Goal: Information Seeking & Learning: Learn about a topic

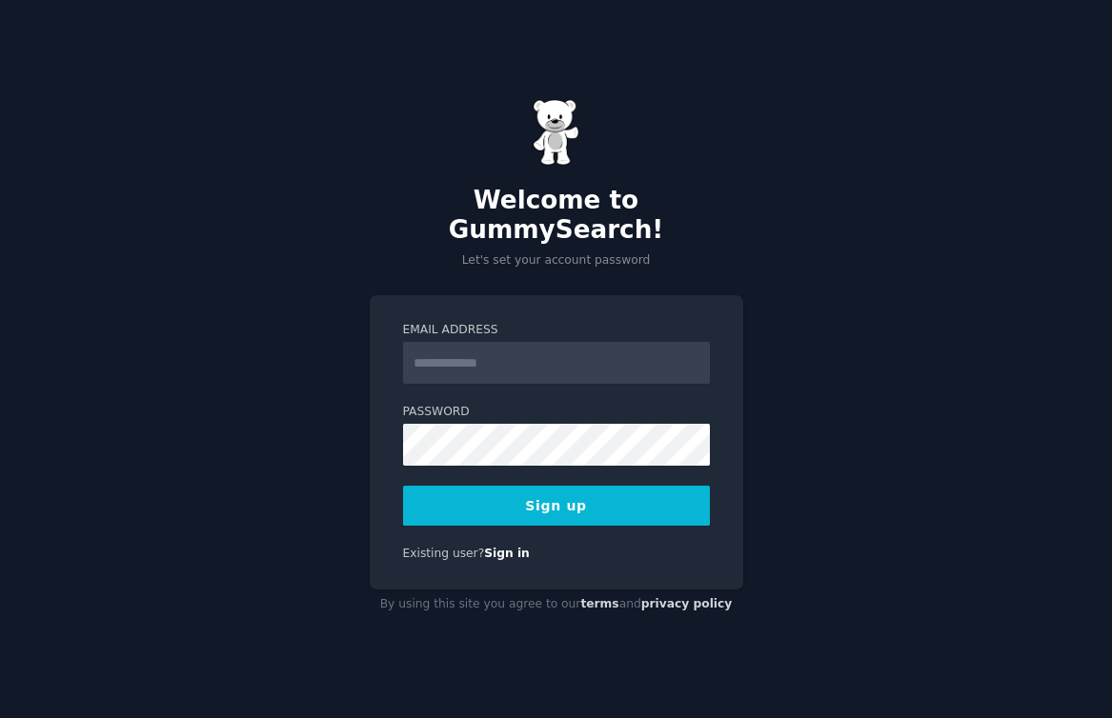
click at [482, 353] on input "Email Address" at bounding box center [556, 363] width 307 height 42
type input "**********"
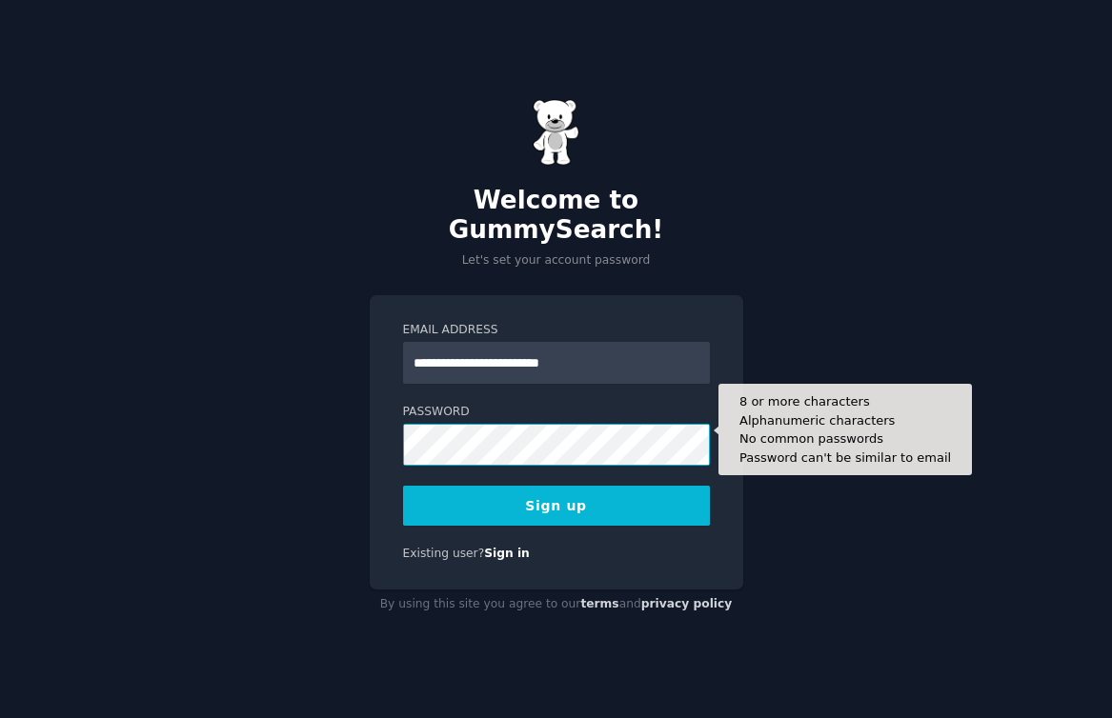
click at [403, 486] on button "Sign up" at bounding box center [556, 506] width 307 height 40
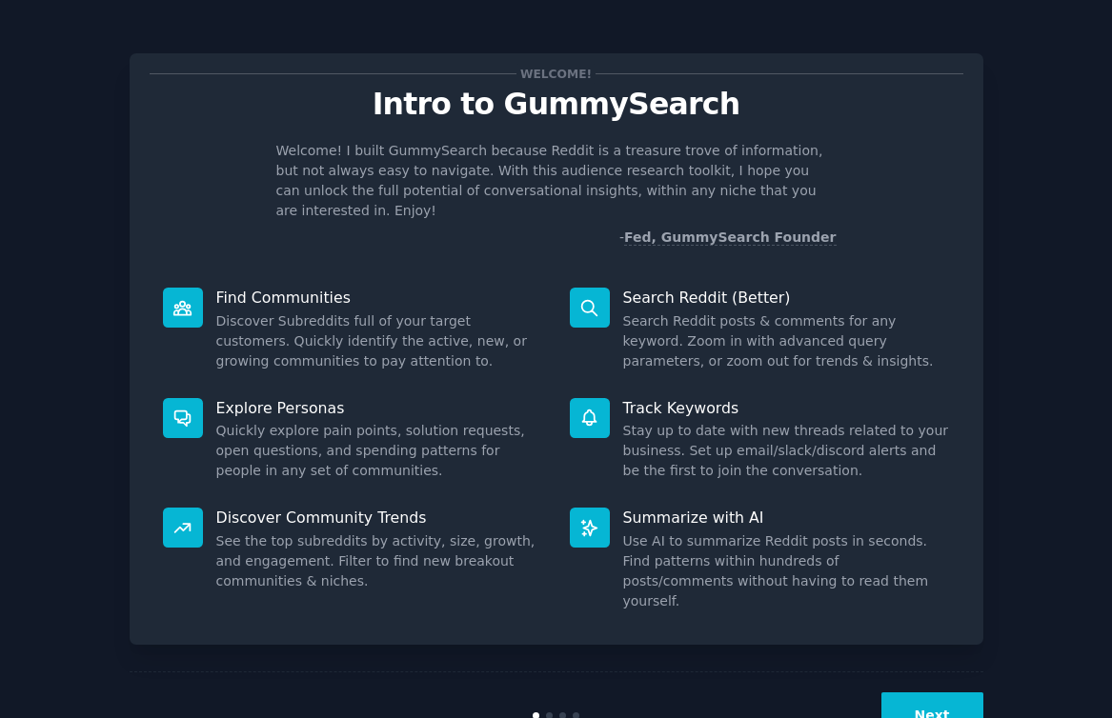
click at [944, 692] on button "Next" at bounding box center [932, 715] width 102 height 47
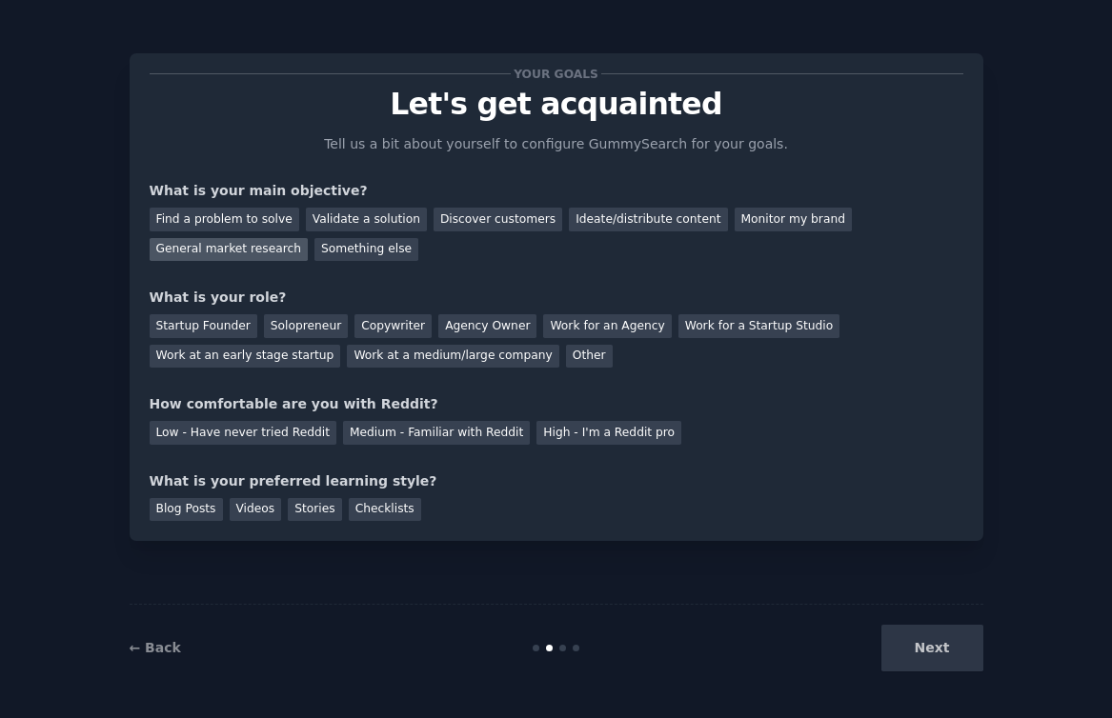
click at [240, 250] on div "General market research" at bounding box center [229, 250] width 159 height 24
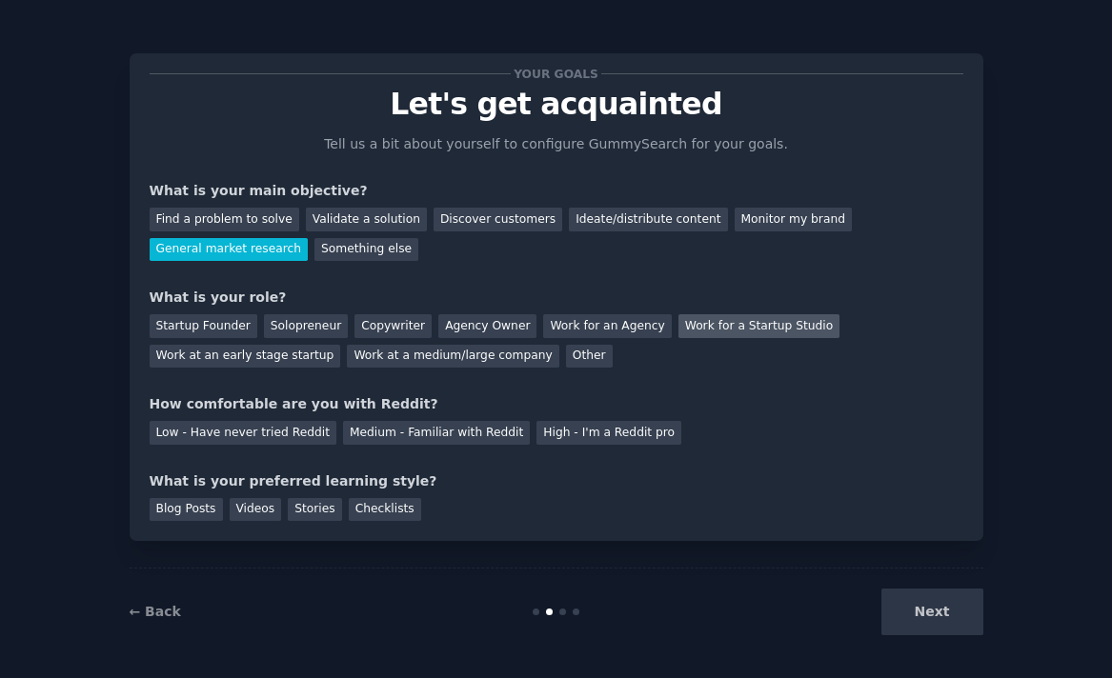
click at [704, 330] on div "Work for a Startup Studio" at bounding box center [758, 326] width 161 height 24
click at [446, 437] on div "Medium - Familiar with Reddit" at bounding box center [436, 433] width 187 height 24
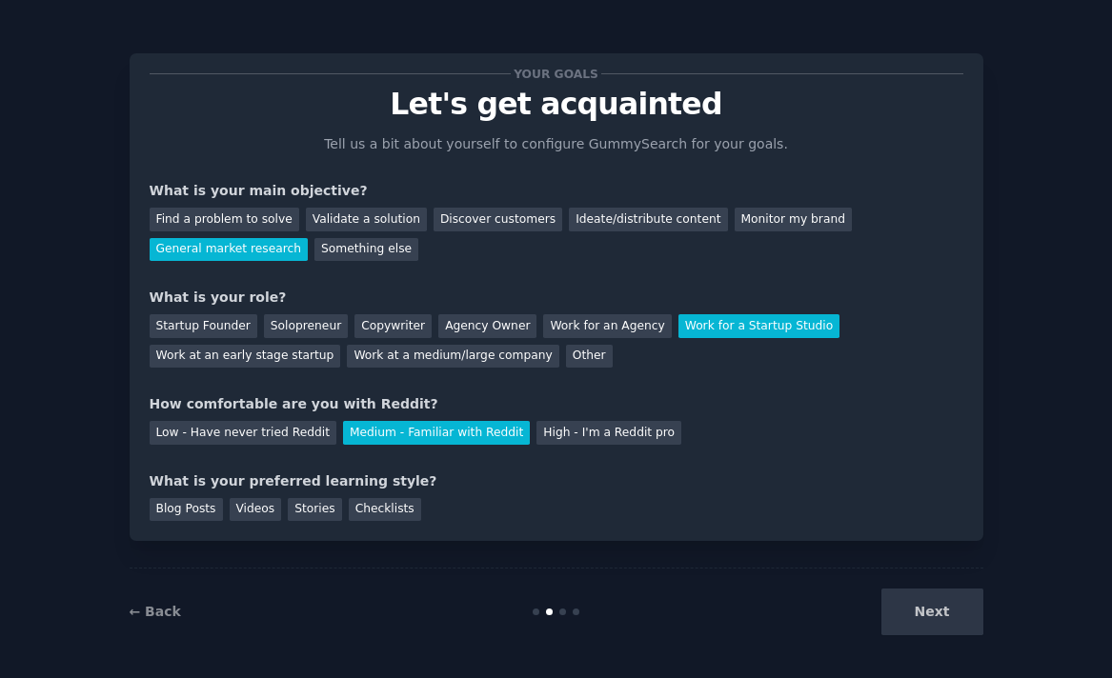
scroll to position [4, 0]
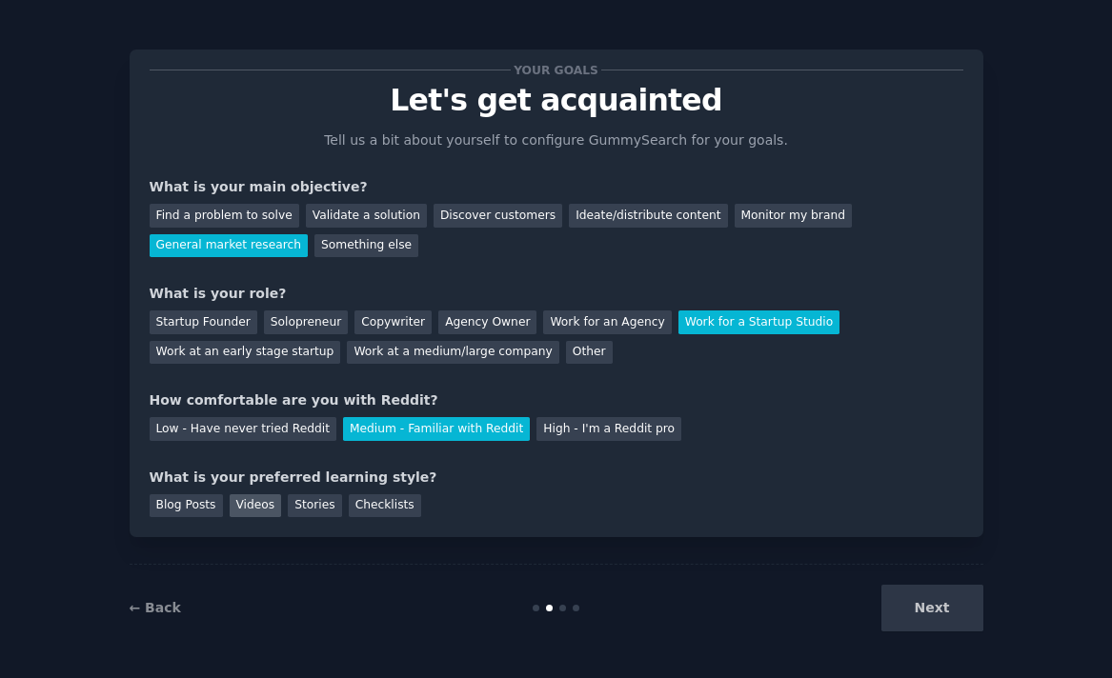
click at [232, 509] on div "Videos" at bounding box center [256, 506] width 52 height 24
click at [940, 621] on button "Next" at bounding box center [932, 608] width 102 height 47
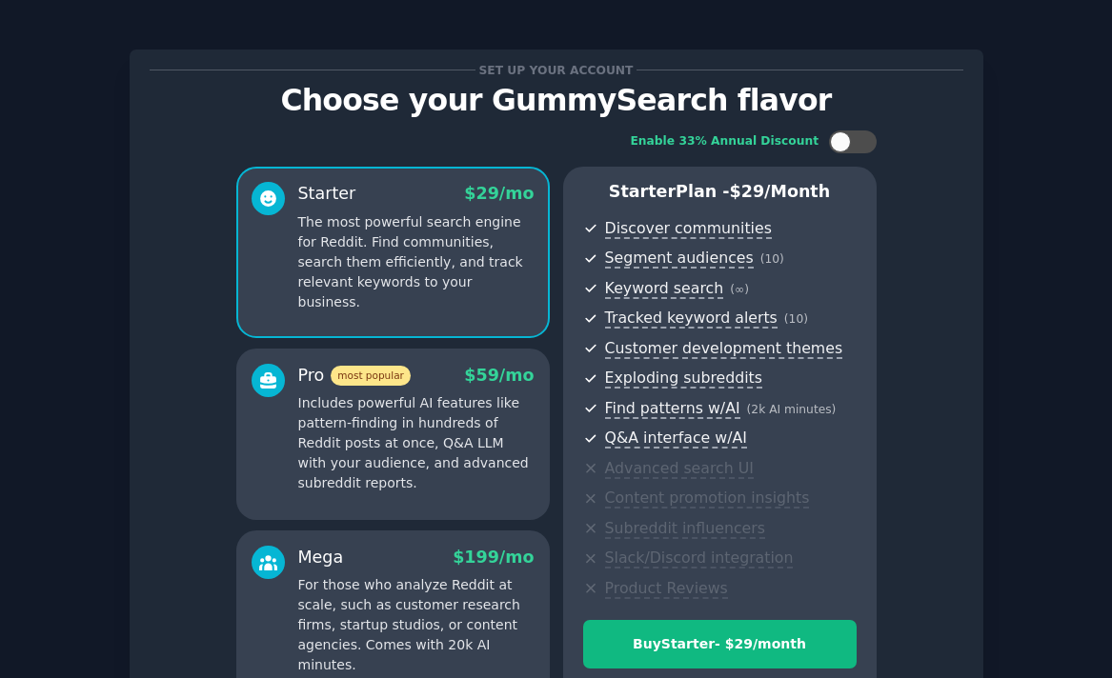
scroll to position [209, 0]
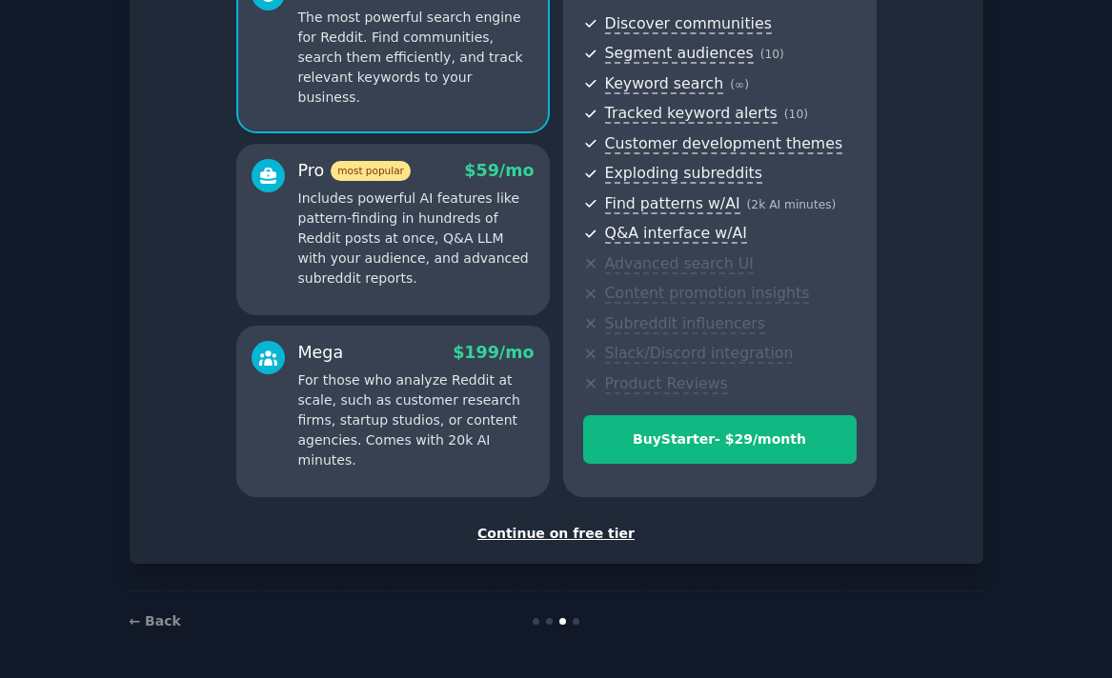
click at [553, 534] on div "Continue on free tier" at bounding box center [556, 534] width 813 height 20
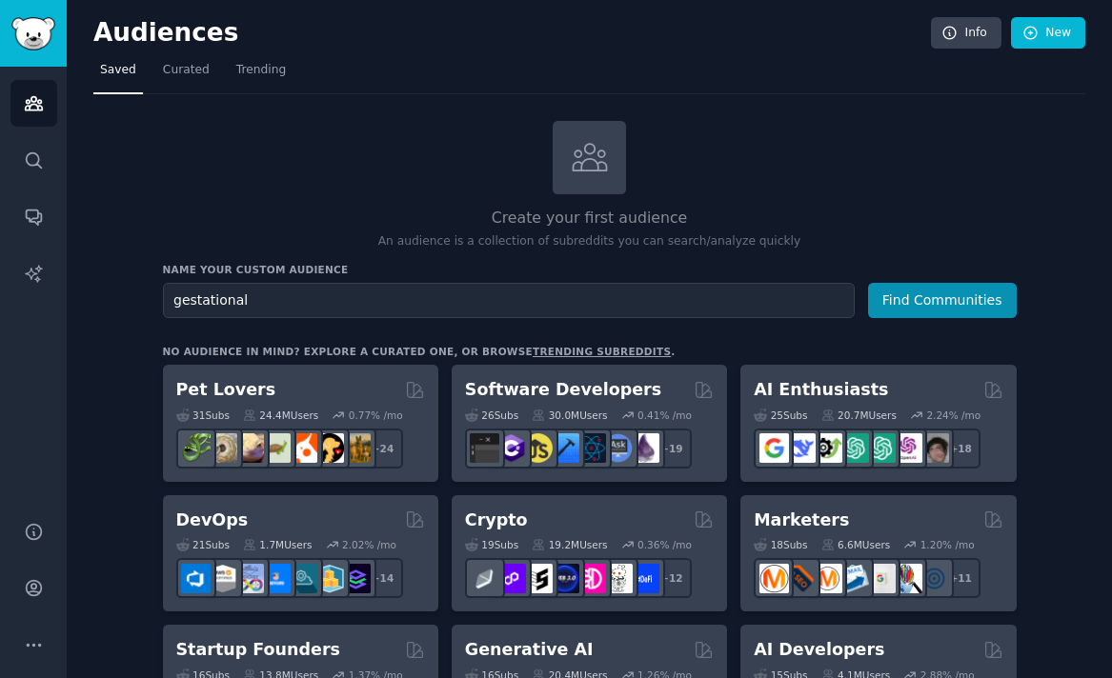
type input "gestational"
click at [868, 283] on button "Find Communities" at bounding box center [942, 300] width 149 height 35
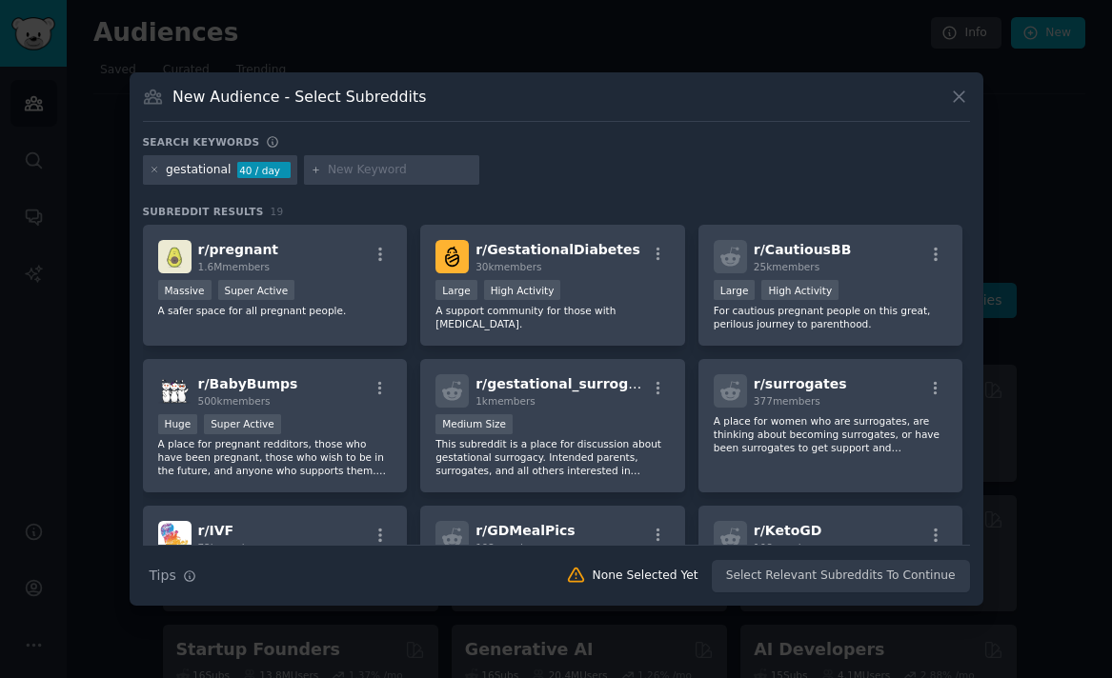
click at [228, 177] on div "gestational 40 / day" at bounding box center [220, 170] width 155 height 30
click at [153, 169] on icon at bounding box center [155, 170] width 10 height 10
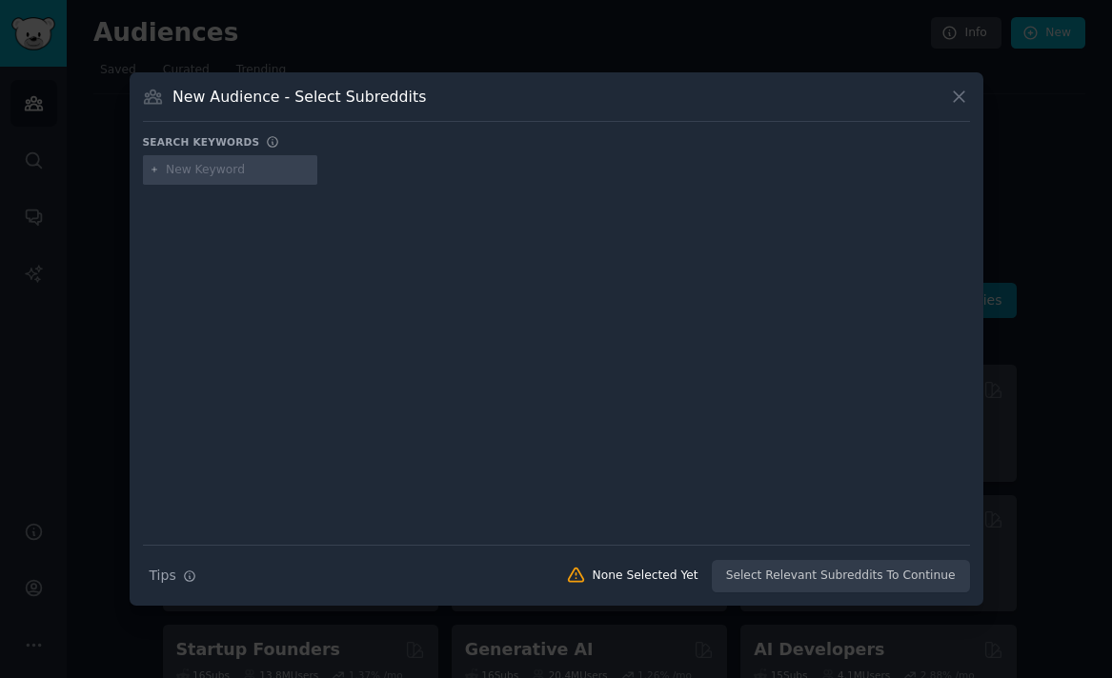
click at [179, 172] on input "text" at bounding box center [238, 170] width 145 height 17
type input "[MEDICAL_DATA]"
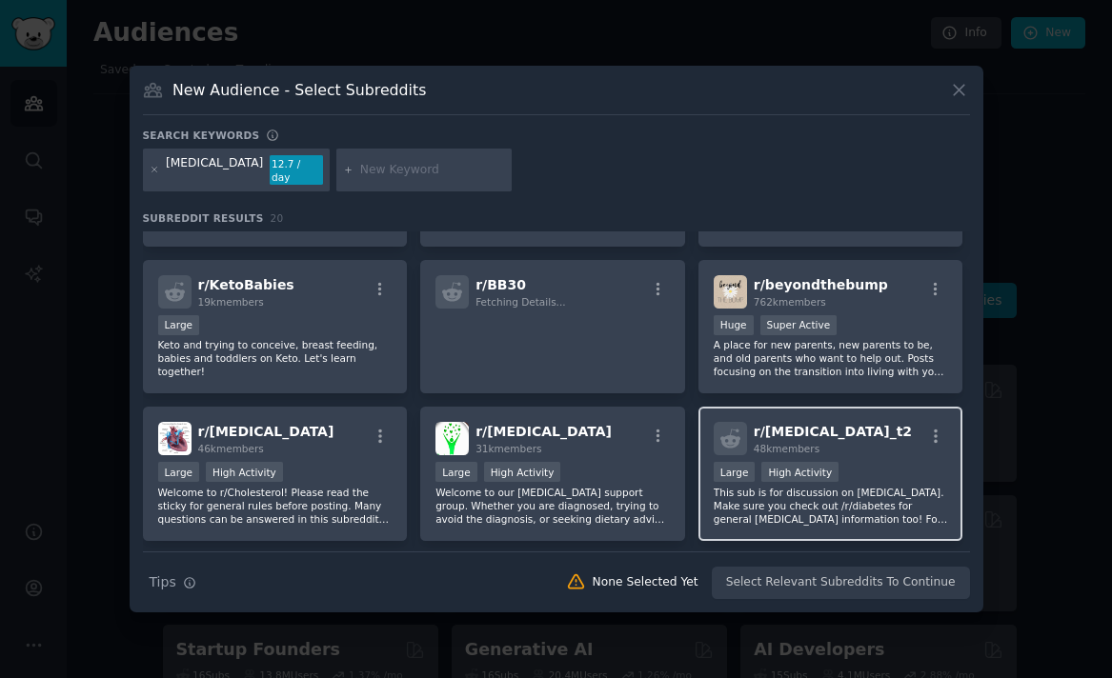
scroll to position [308, 0]
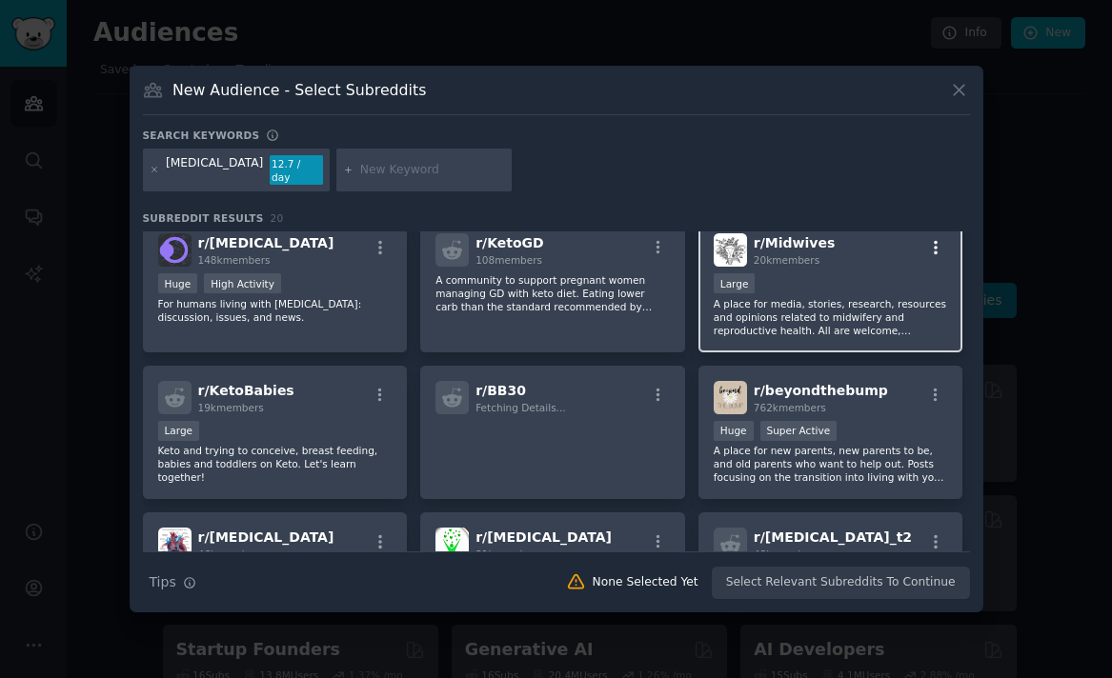
click at [927, 239] on icon "button" at bounding box center [935, 247] width 17 height 17
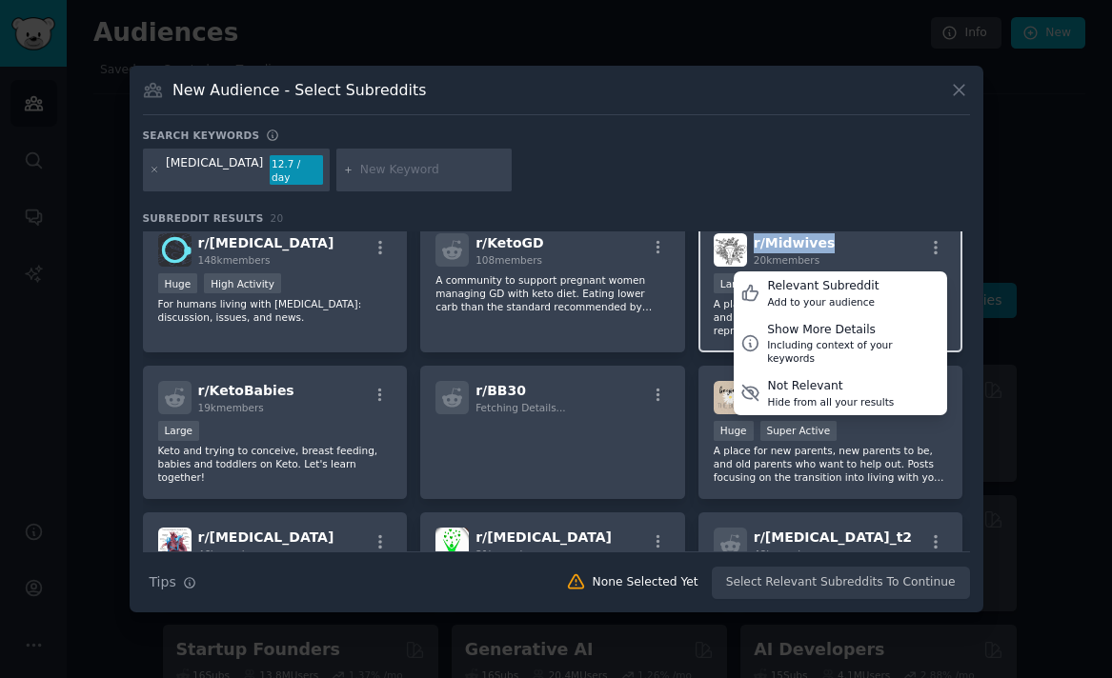
drag, startPoint x: 831, startPoint y: 244, endPoint x: 751, endPoint y: 244, distance: 80.0
click at [751, 244] on div "r/ Midwives 20k members Relevant Subreddit Add to your audience Show More Detai…" at bounding box center [830, 249] width 234 height 33
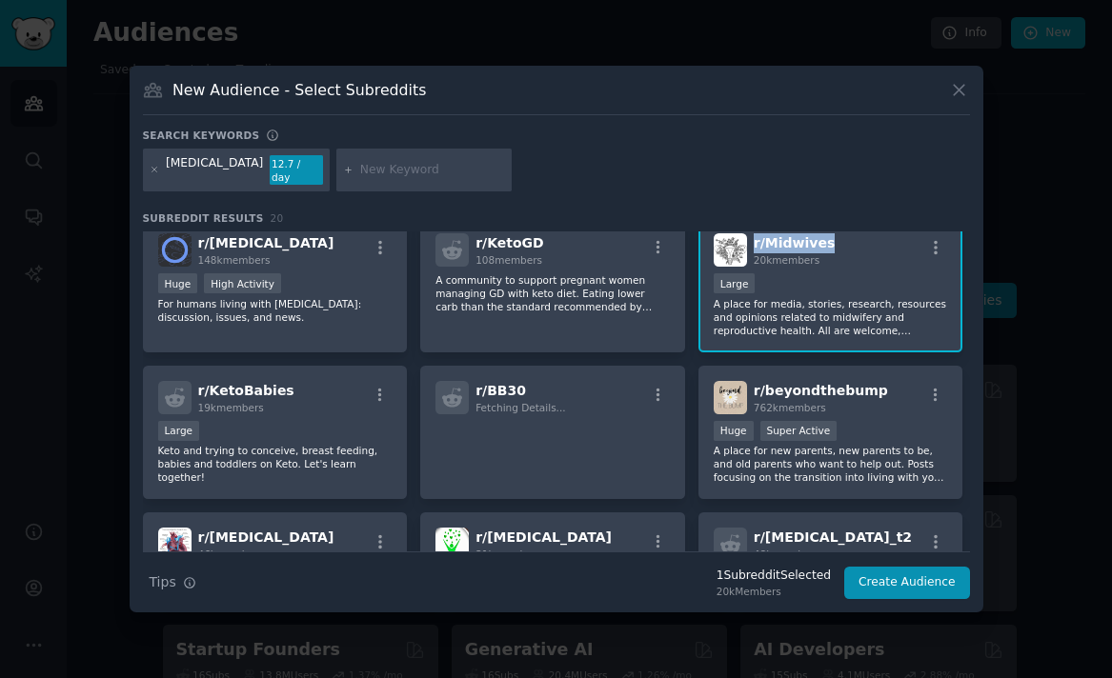
copy span "r/ Midwives"
